Goal: Transaction & Acquisition: Purchase product/service

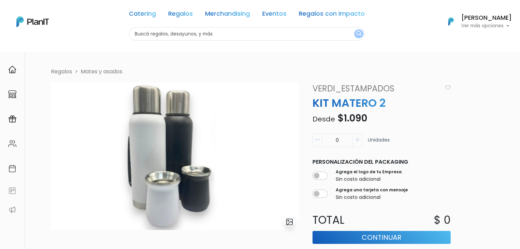
click at [171, 37] on input "text" at bounding box center [247, 33] width 236 height 13
type input "donut"
click at [354, 29] on button "submit" at bounding box center [358, 33] width 9 height 9
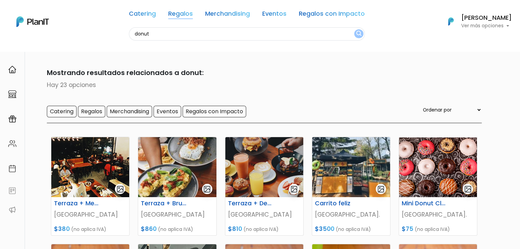
click at [173, 13] on link "Regalos" at bounding box center [180, 15] width 25 height 8
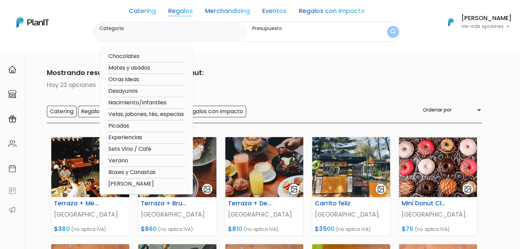
click at [150, 68] on option "Mates y asados" at bounding box center [146, 68] width 77 height 9
type input "Mates y asados"
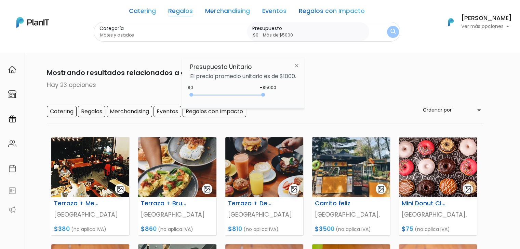
type input "$0 - Más de $5000"
drag, startPoint x: 206, startPoint y: 93, endPoint x: 265, endPoint y: 99, distance: 59.5
click at [265, 99] on div "+$5000 $0 0 : 5000 0 5000 0,5000" at bounding box center [243, 97] width 106 height 14
click at [390, 33] on img "submit" at bounding box center [392, 32] width 5 height 6
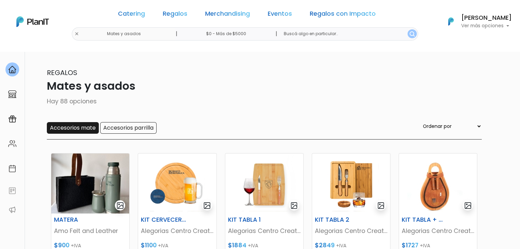
click at [64, 128] on input "Accesorios mate" at bounding box center [73, 128] width 52 height 12
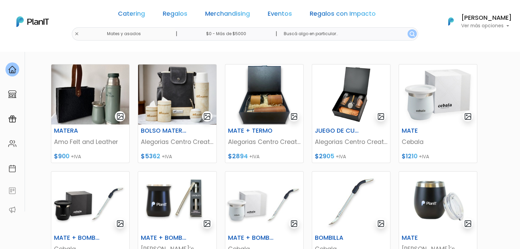
scroll to position [348, 0]
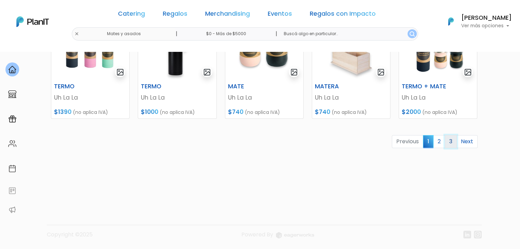
click at [452, 141] on link "3" at bounding box center [451, 141] width 12 height 13
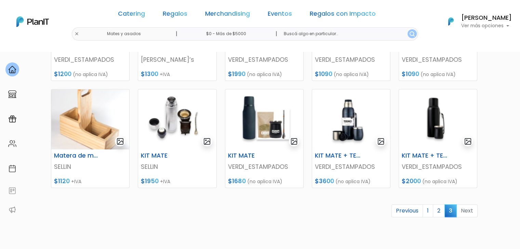
scroll to position [285, 0]
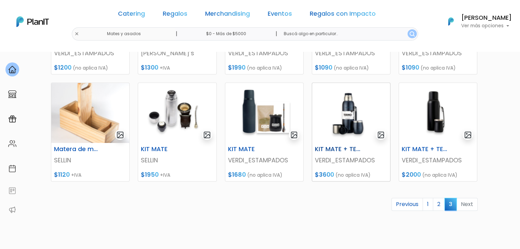
click at [344, 103] on img at bounding box center [351, 113] width 78 height 60
click at [430, 106] on img at bounding box center [438, 113] width 78 height 60
